Goal: Check status: Check status

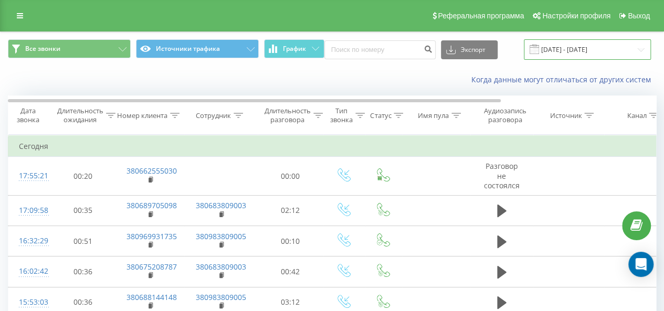
click at [574, 50] on input "19.09.2025 - 19.09.2025" at bounding box center [587, 49] width 127 height 20
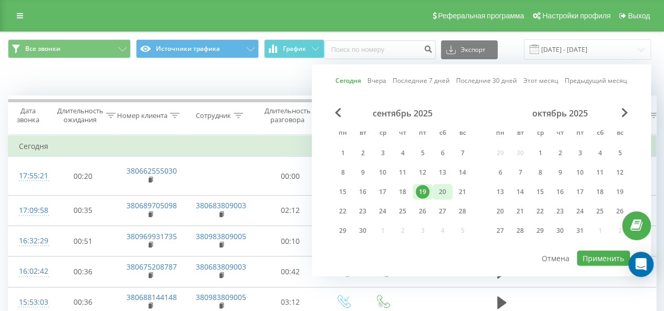
click at [437, 190] on div "20" at bounding box center [442, 192] width 14 height 14
click at [600, 253] on button "Применить" at bounding box center [602, 258] width 53 height 15
type input "[DATE] - [DATE]"
